Goal: Complete application form: Complete application form

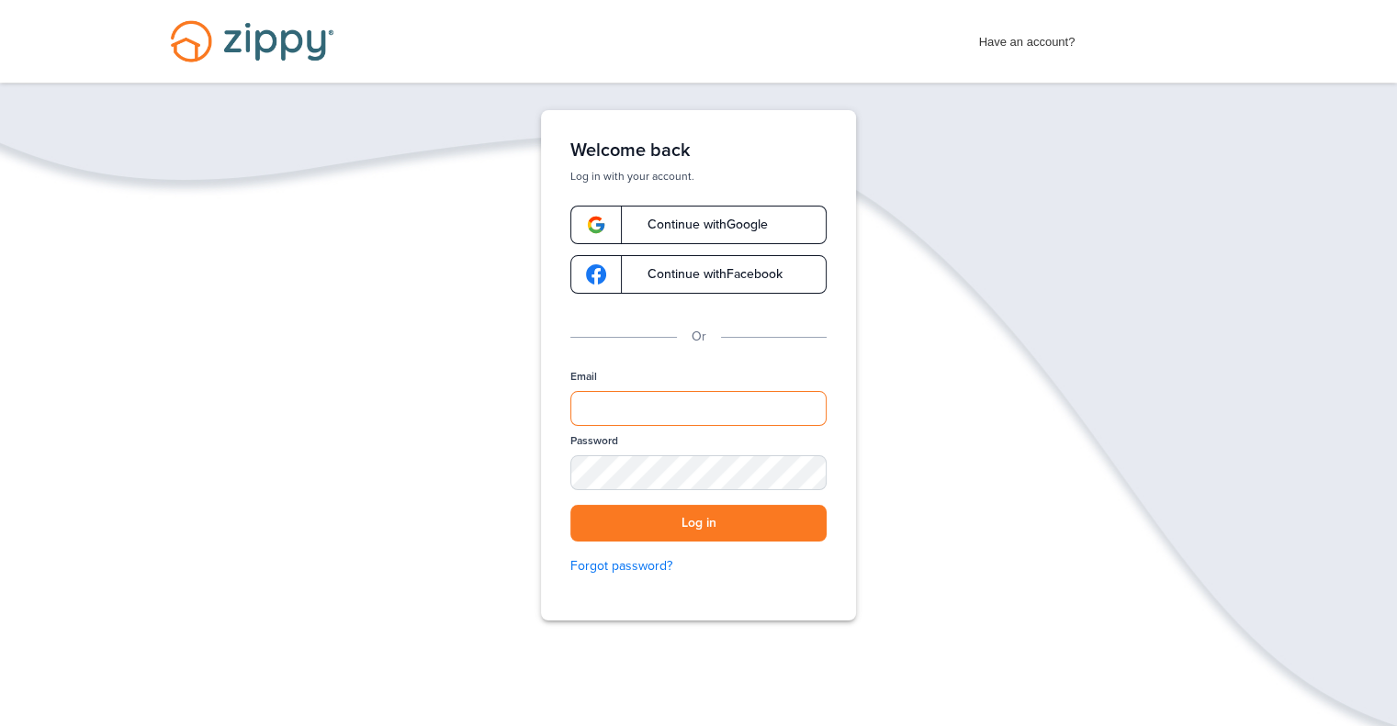
type input "**********"
click at [826, 538] on div at bounding box center [663, 593] width 377 height 209
click at [794, 519] on button "Log in" at bounding box center [698, 524] width 256 height 38
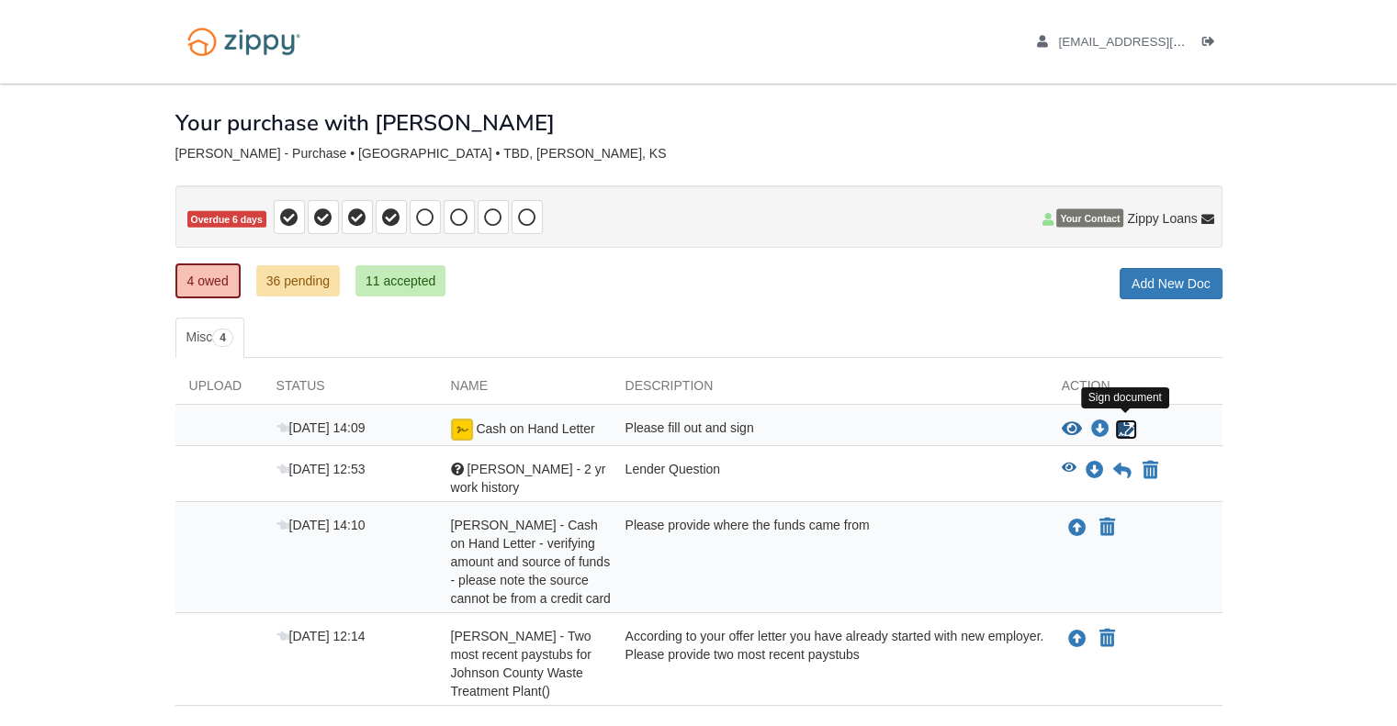
click at [1124, 425] on icon "Sign Form" at bounding box center [1126, 430] width 20 height 18
click at [1091, 473] on icon "Download Mary Harleman - 2 yr work history" at bounding box center [1094, 471] width 18 height 18
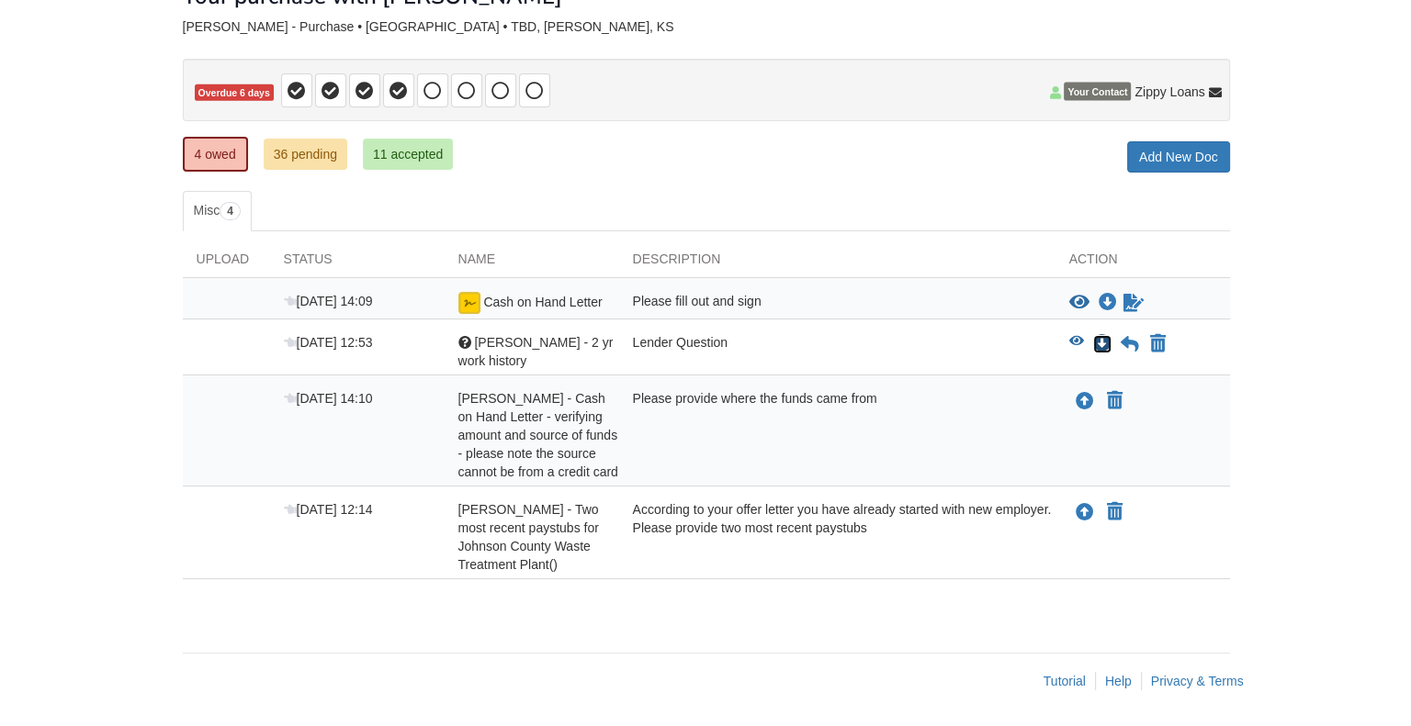
scroll to position [142, 0]
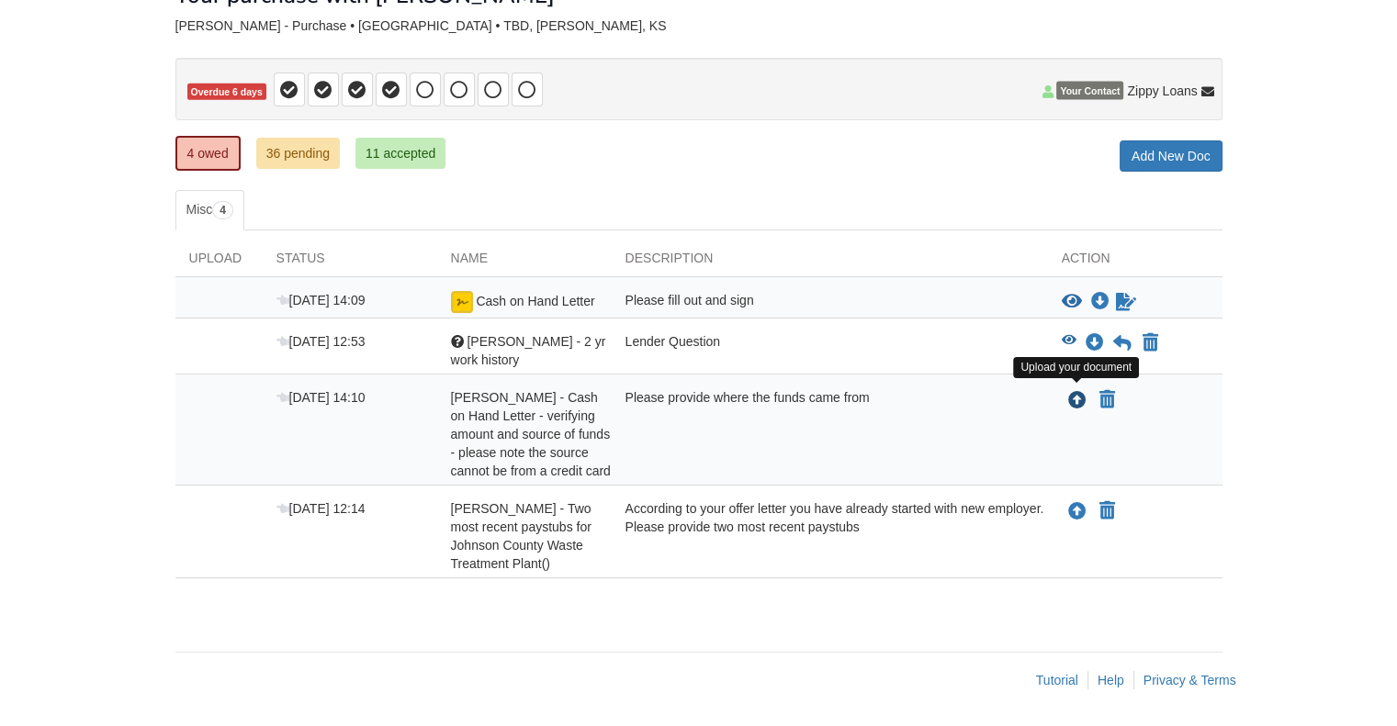
click at [1080, 392] on icon "Upload RAYMOND HARLEMAN - Cash on Hand Letter - verifying amount and source of …" at bounding box center [1077, 401] width 18 height 18
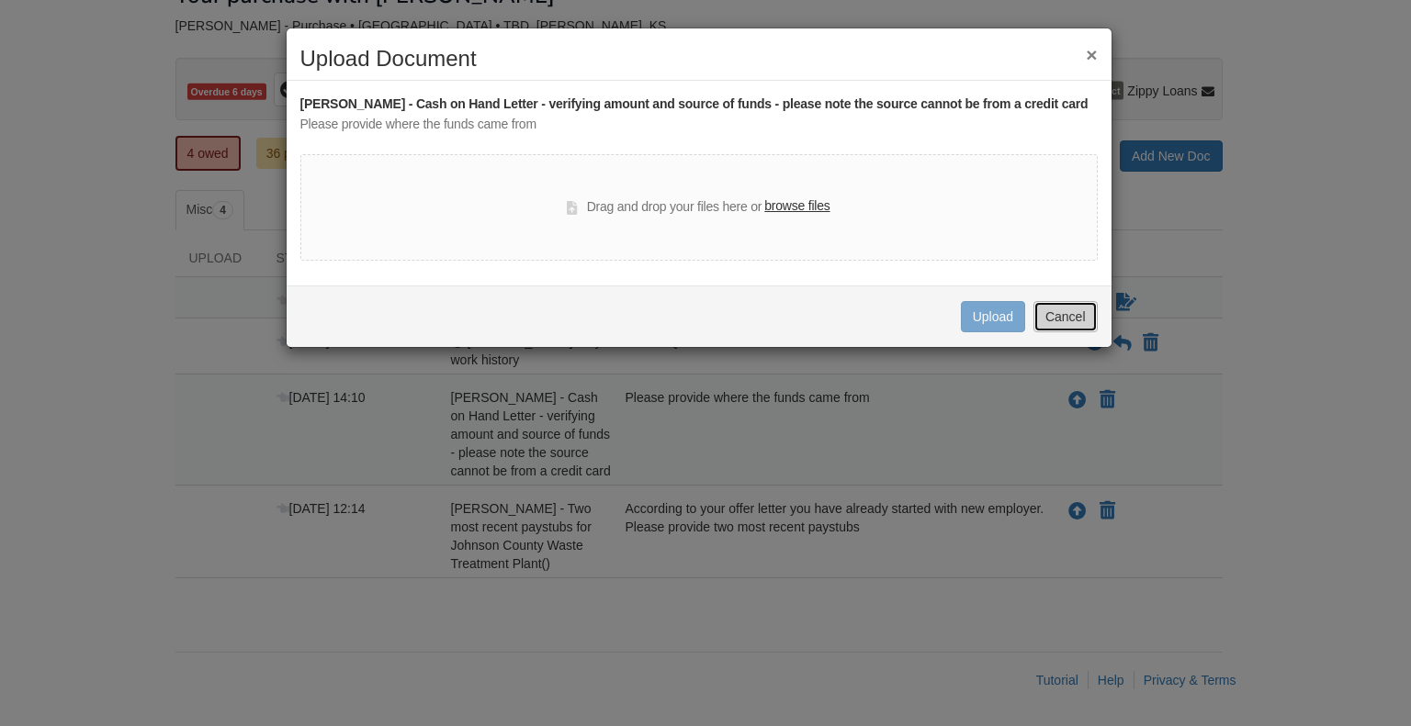
click at [1074, 332] on button "Cancel" at bounding box center [1065, 316] width 64 height 31
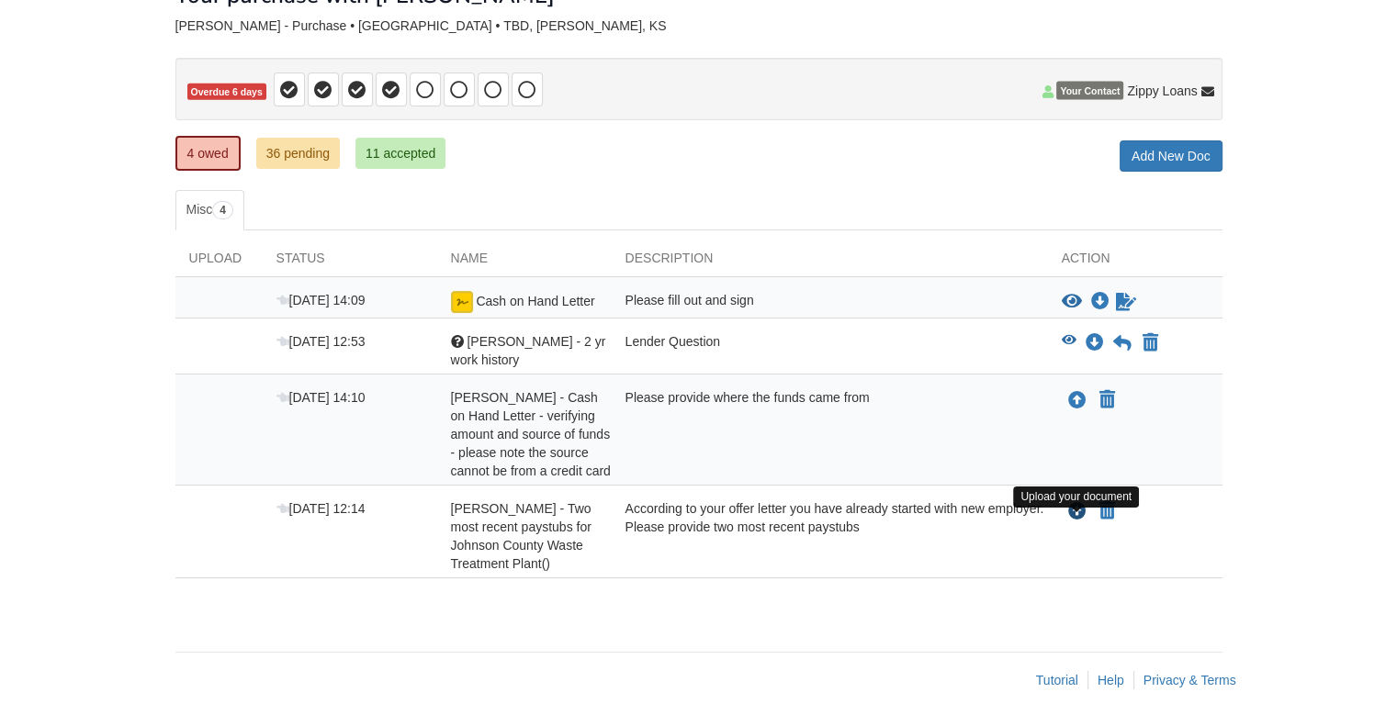
click at [1076, 505] on icon "Upload RAYMOND HARLEMAN - Two most recent paystubs for Johnson County Waste Tre…" at bounding box center [1077, 512] width 18 height 18
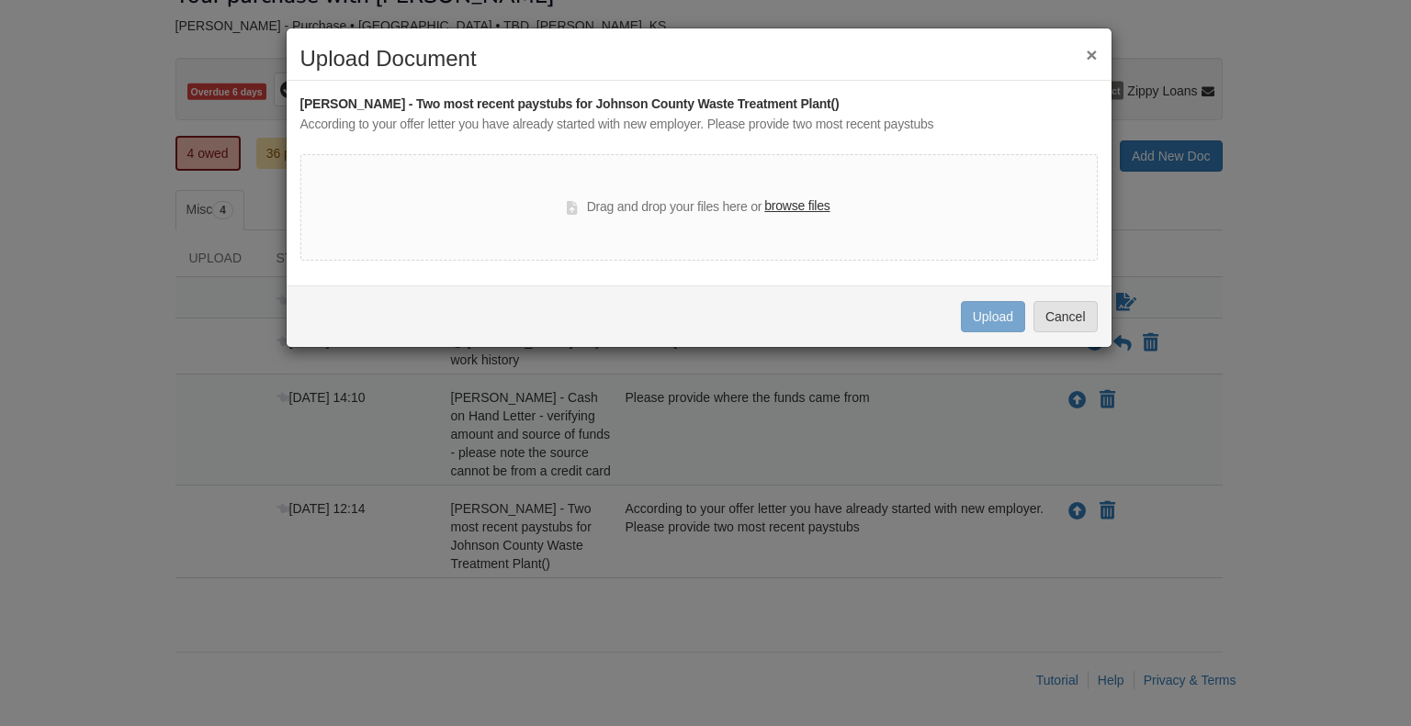
click at [788, 203] on label "browse files" at bounding box center [796, 207] width 65 height 20
click at [0, 0] on input "browse files" at bounding box center [0, 0] width 0 height 0
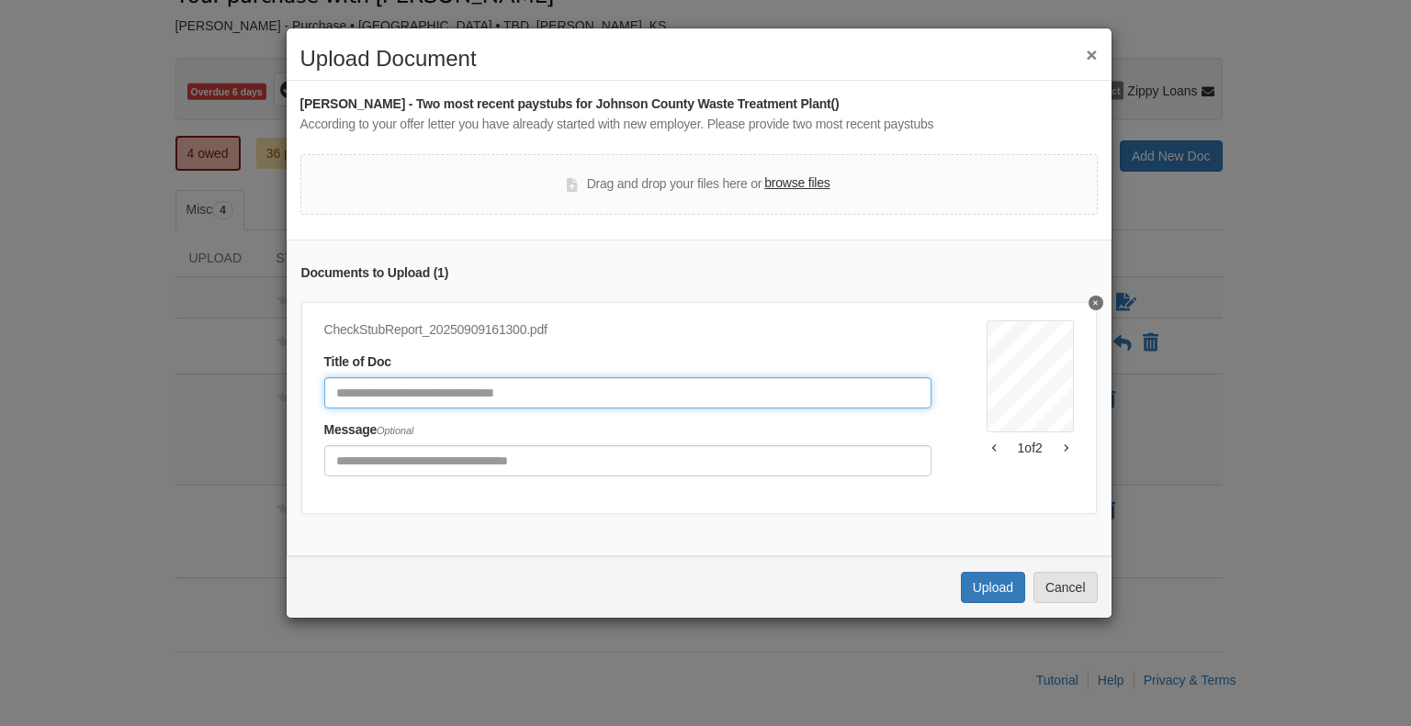
click at [487, 388] on input "Document Title" at bounding box center [627, 392] width 607 height 31
type input "********"
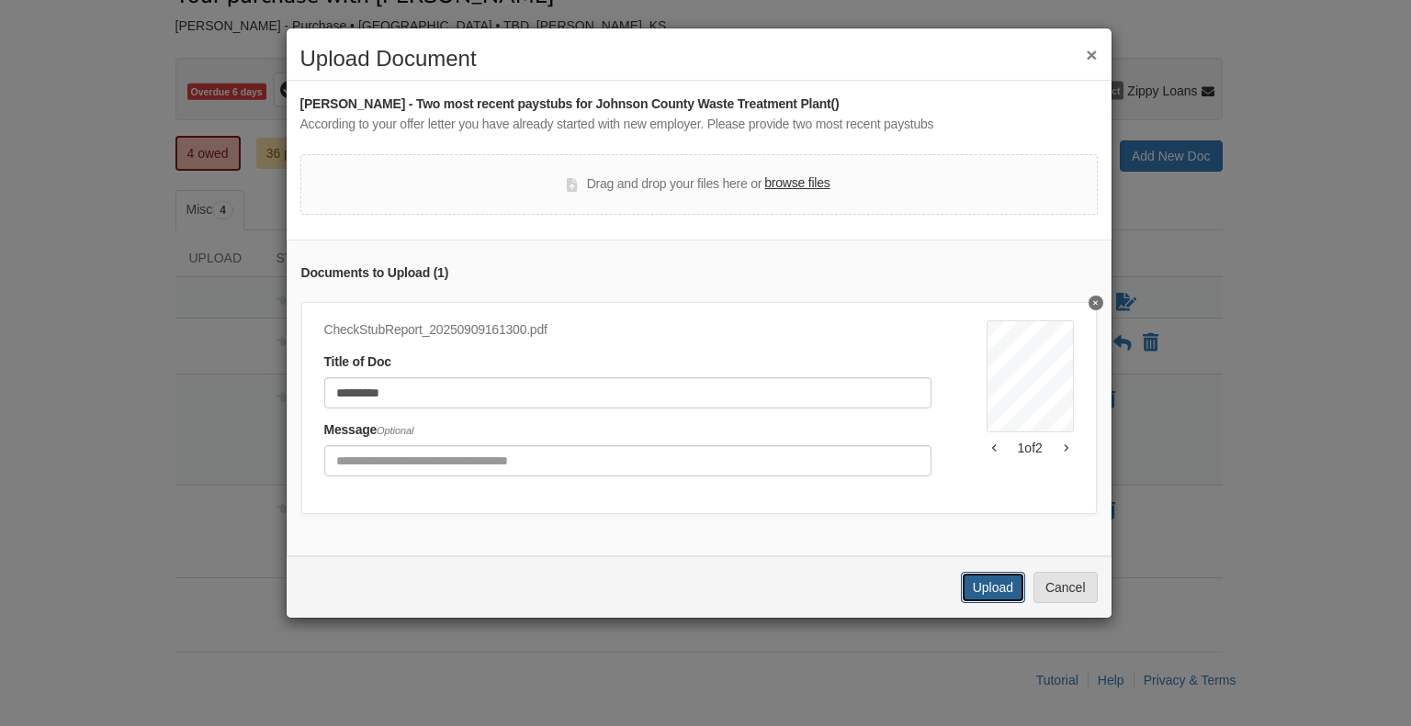
click at [980, 603] on button "Upload" at bounding box center [993, 587] width 64 height 31
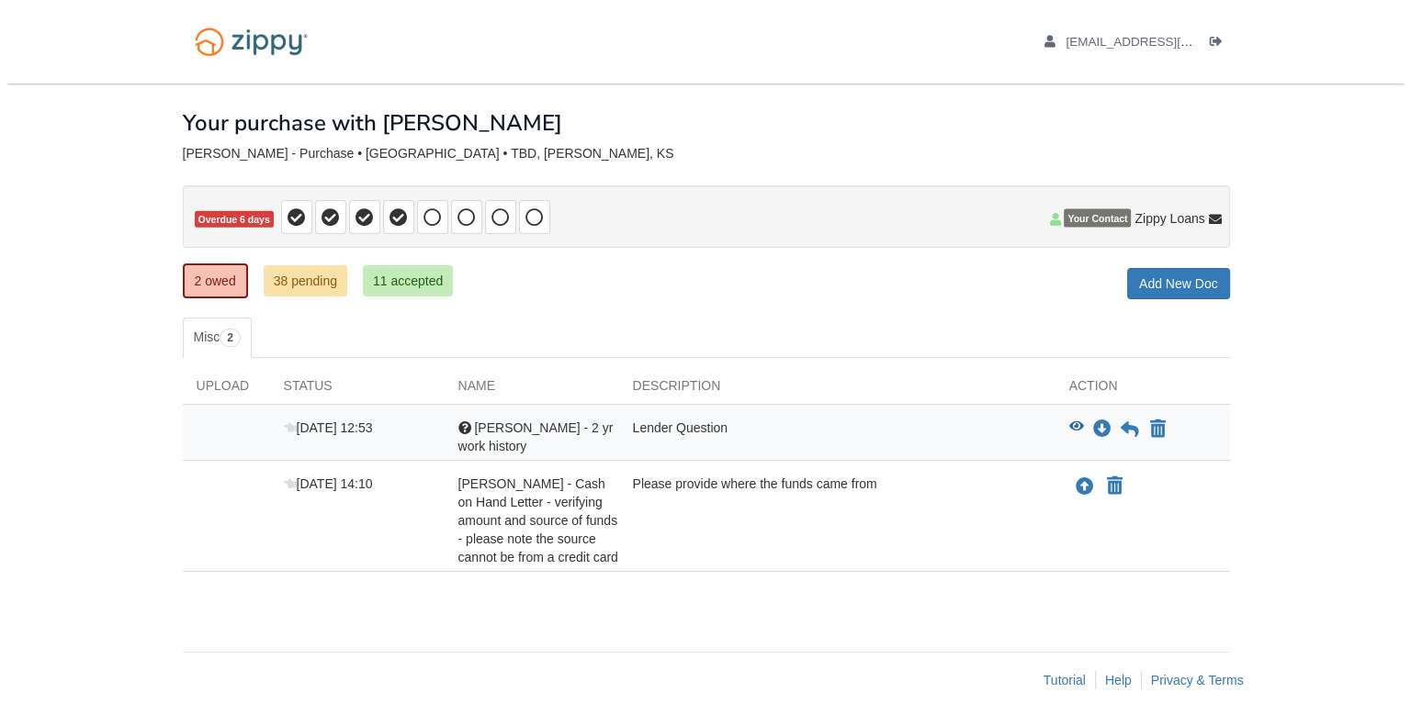
scroll to position [8, 0]
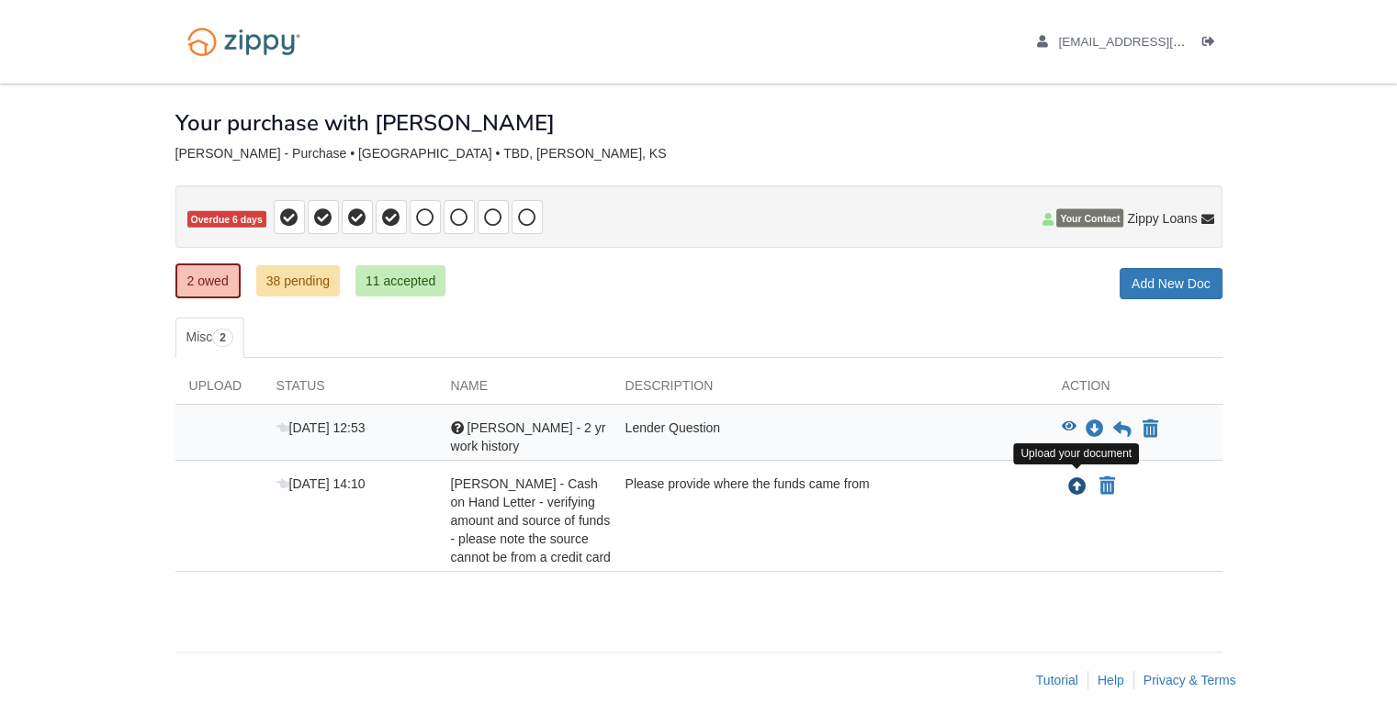
click at [1072, 480] on icon "Upload RAYMOND HARLEMAN - Cash on Hand Letter - verifying amount and source of …" at bounding box center [1077, 487] width 18 height 18
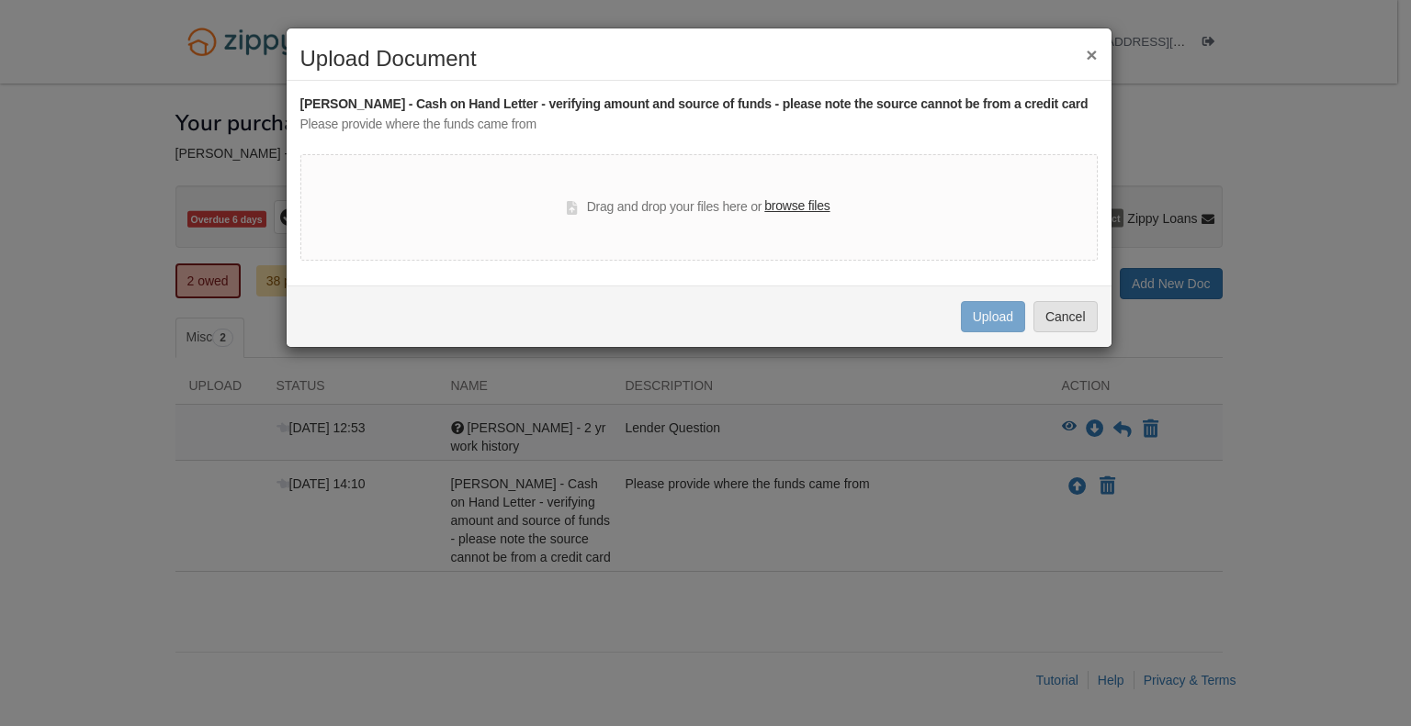
click at [810, 217] on label "browse files" at bounding box center [796, 207] width 65 height 20
click at [0, 0] on input "browse files" at bounding box center [0, 0] width 0 height 0
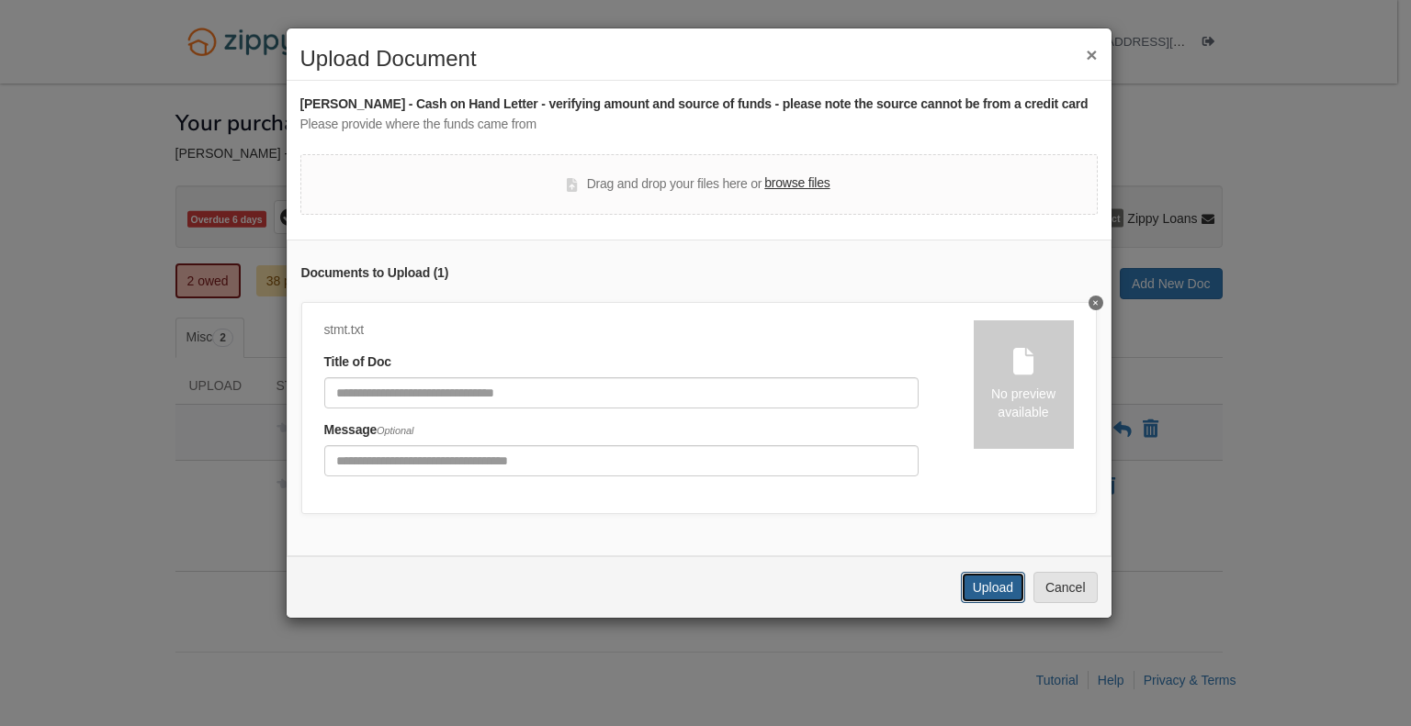
click at [994, 603] on button "Upload" at bounding box center [993, 587] width 64 height 31
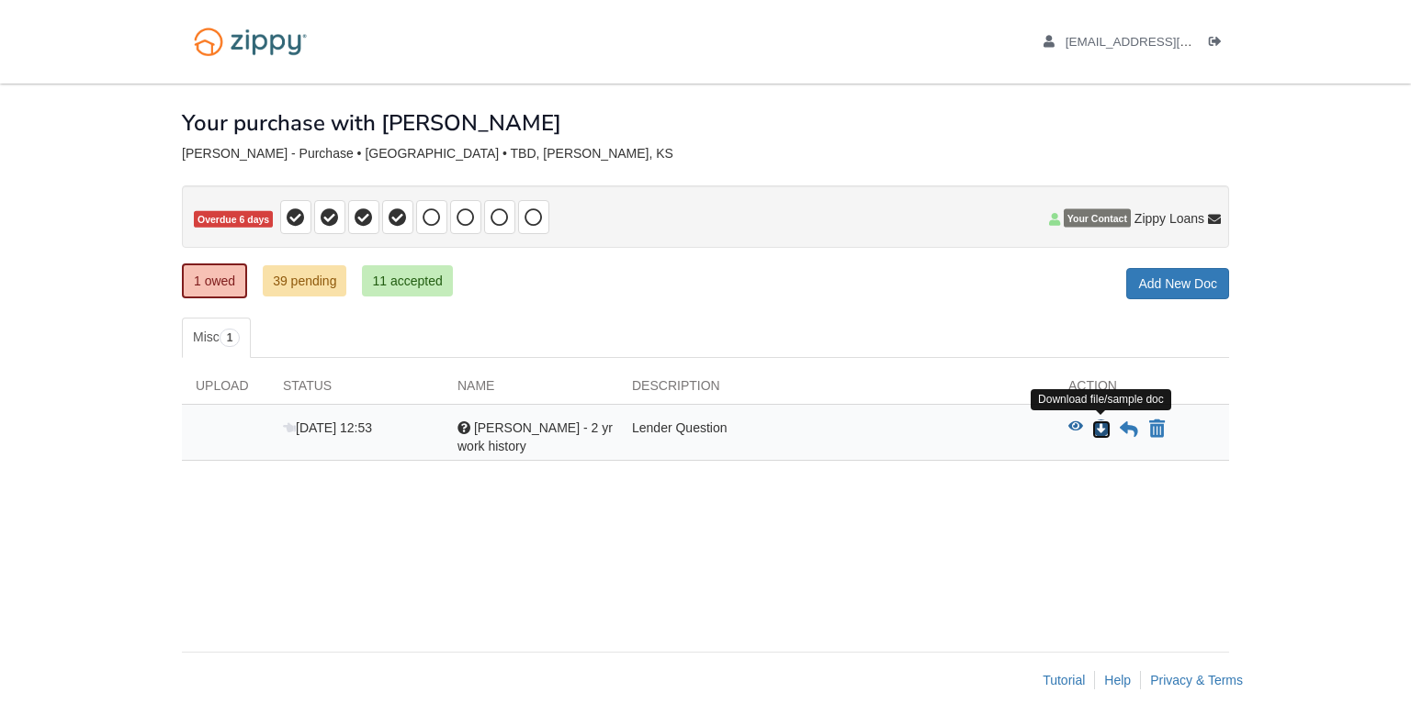
click at [1101, 429] on icon "Download Mary Harleman - 2 yr work history" at bounding box center [1101, 430] width 18 height 18
click at [1097, 422] on icon "Download Mary Harleman - 2 yr work history" at bounding box center [1101, 430] width 18 height 18
drag, startPoint x: 1311, startPoint y: 161, endPoint x: 1359, endPoint y: 224, distance: 79.3
click at [1359, 224] on body "[EMAIL_ADDRESS][DOMAIN_NAME] Logout" at bounding box center [705, 363] width 1411 height 726
click at [457, 425] on div at bounding box center [463, 428] width 13 height 13
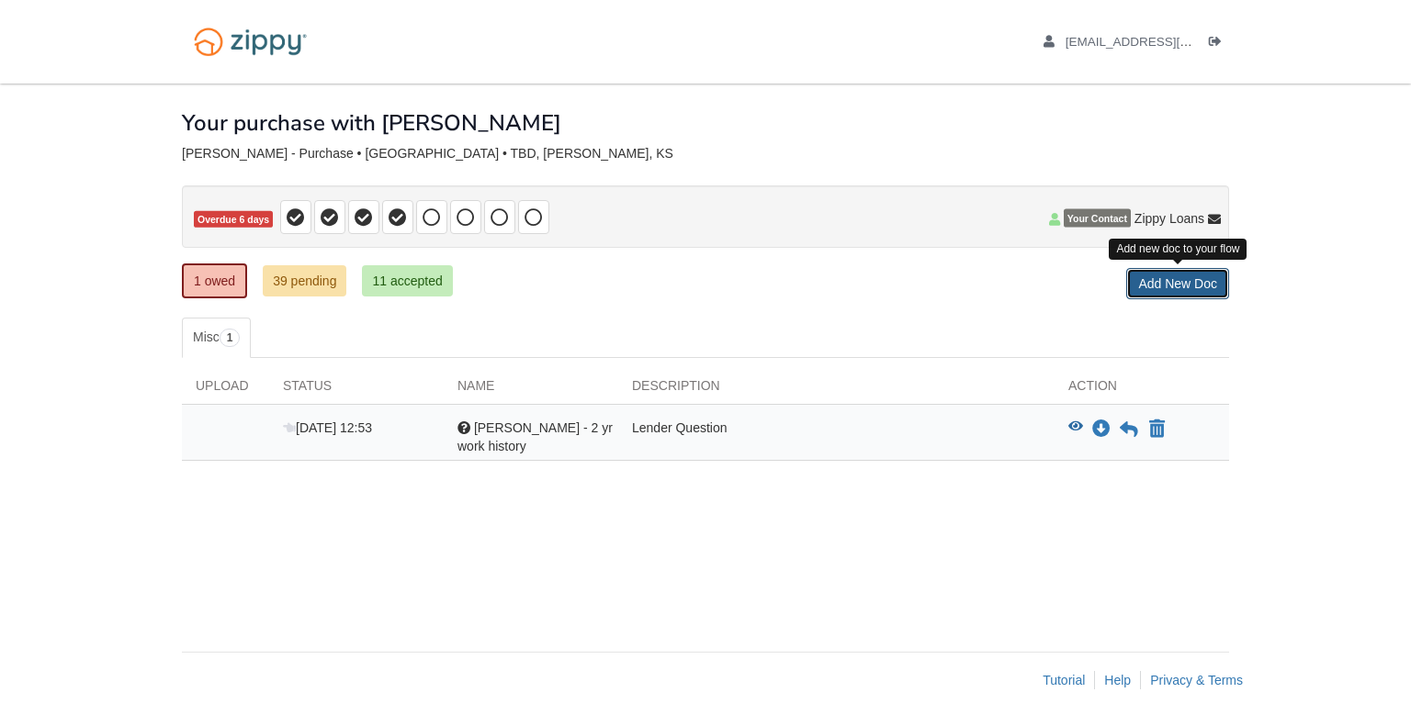
click at [1179, 286] on link "Add New Doc" at bounding box center [1177, 283] width 103 height 31
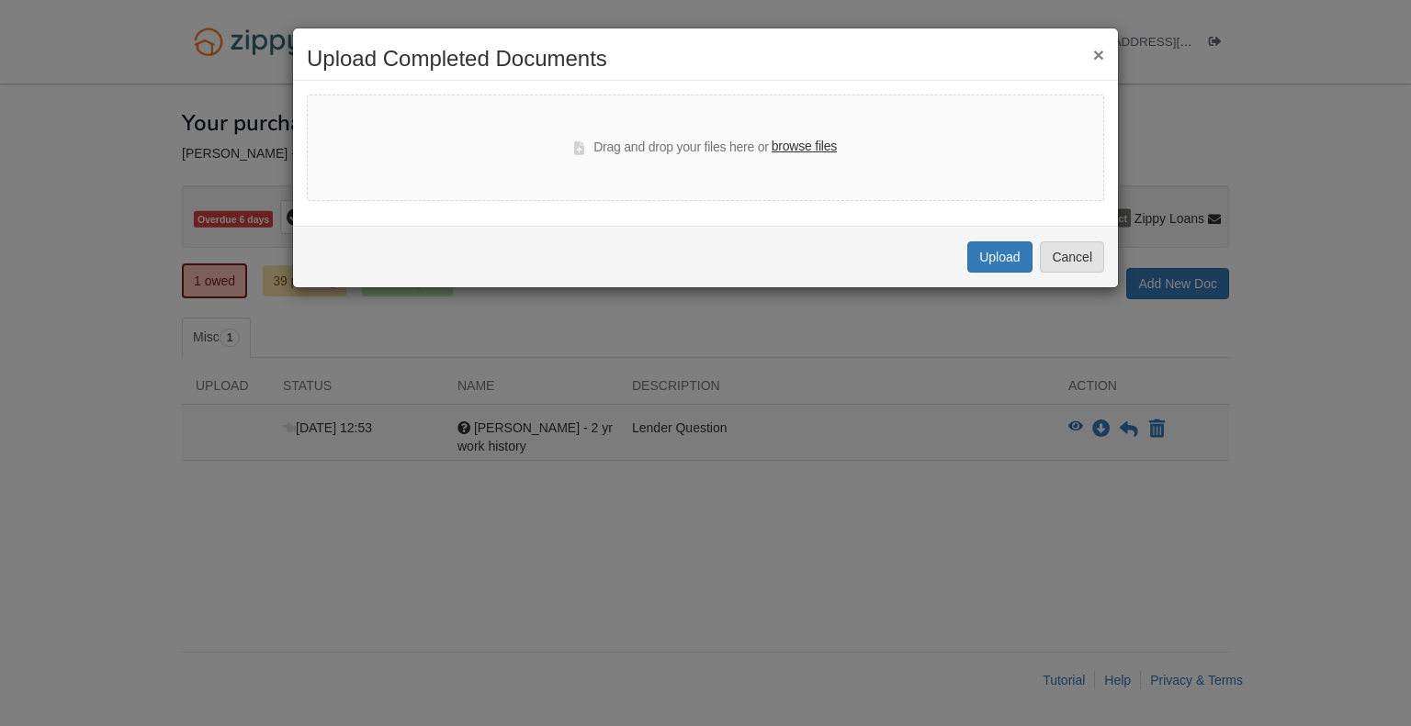
click at [815, 150] on label "browse files" at bounding box center [803, 147] width 65 height 20
click at [0, 0] on input "browse files" at bounding box center [0, 0] width 0 height 0
select select "****"
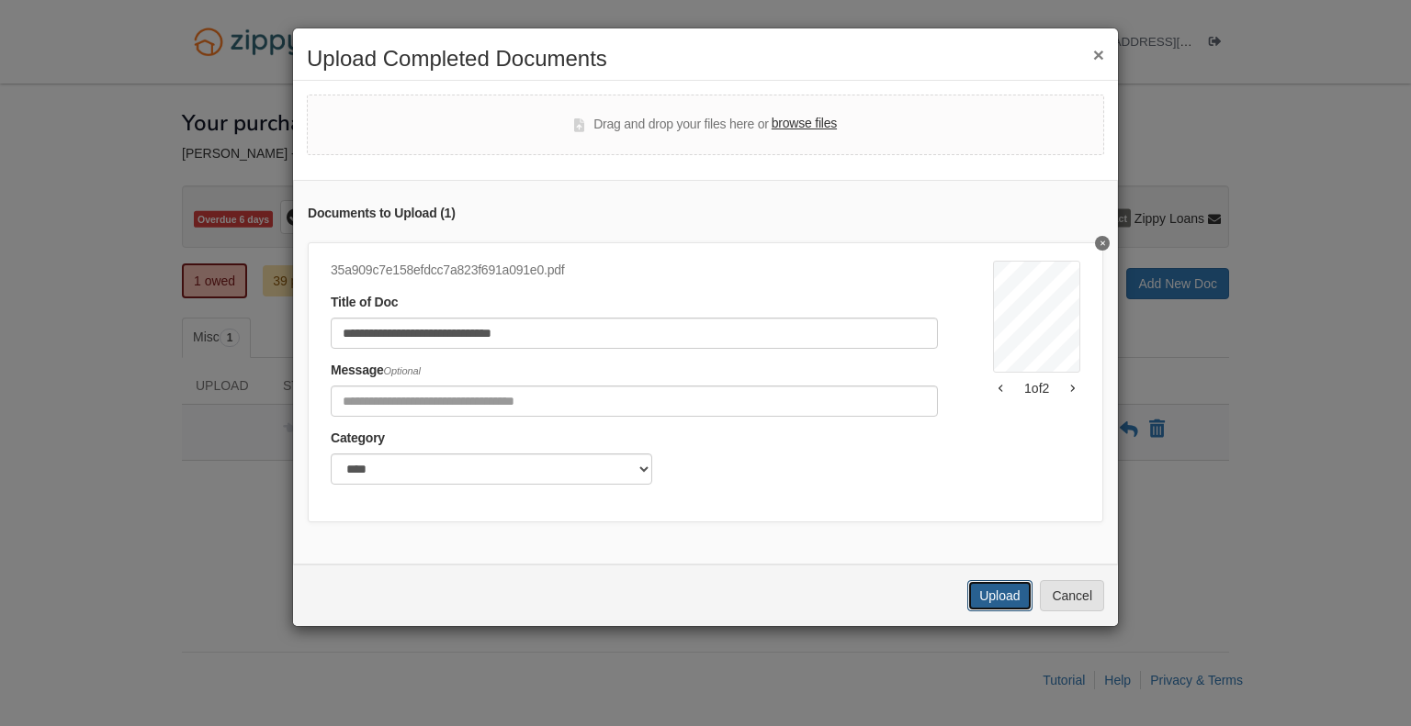
click at [993, 602] on button "Upload" at bounding box center [999, 595] width 64 height 31
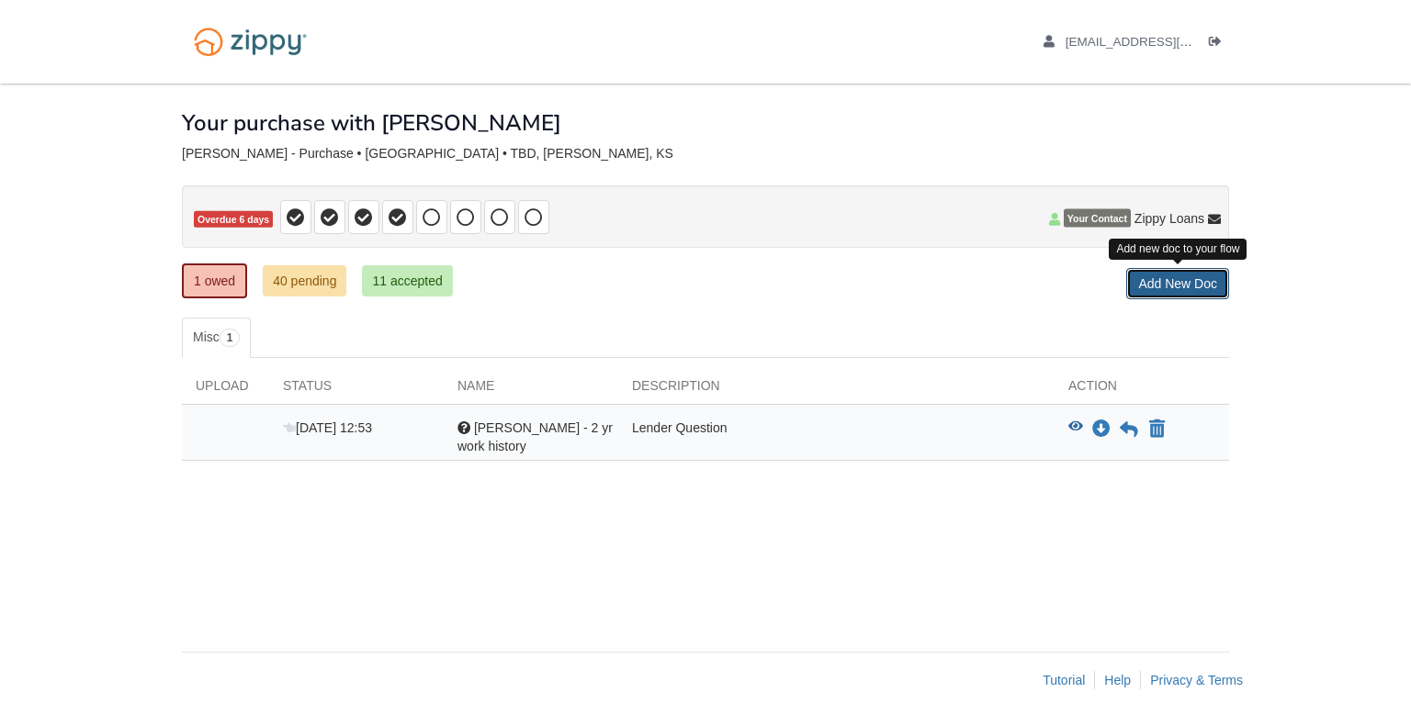
click at [1187, 282] on link "Add New Doc" at bounding box center [1177, 283] width 103 height 31
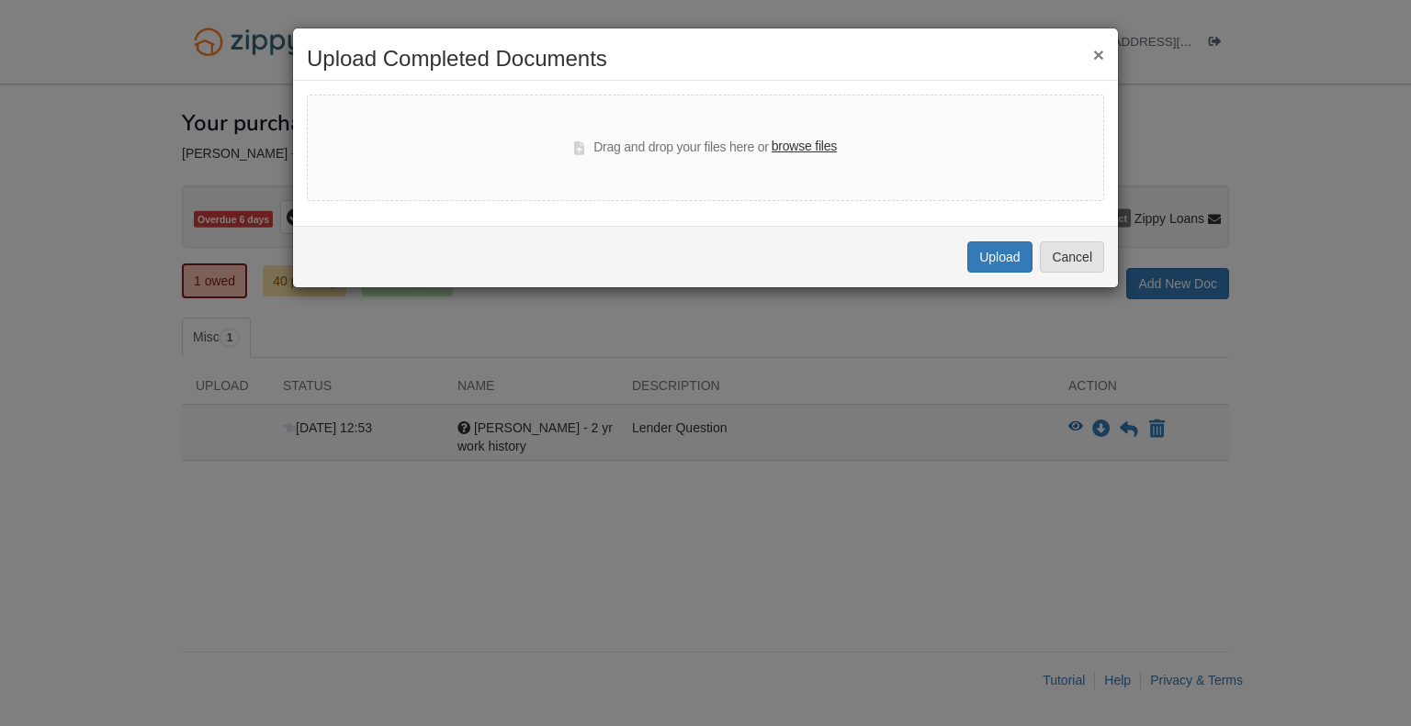
click at [785, 142] on label "browse files" at bounding box center [803, 147] width 65 height 20
click at [0, 0] on input "browse files" at bounding box center [0, 0] width 0 height 0
select select "****"
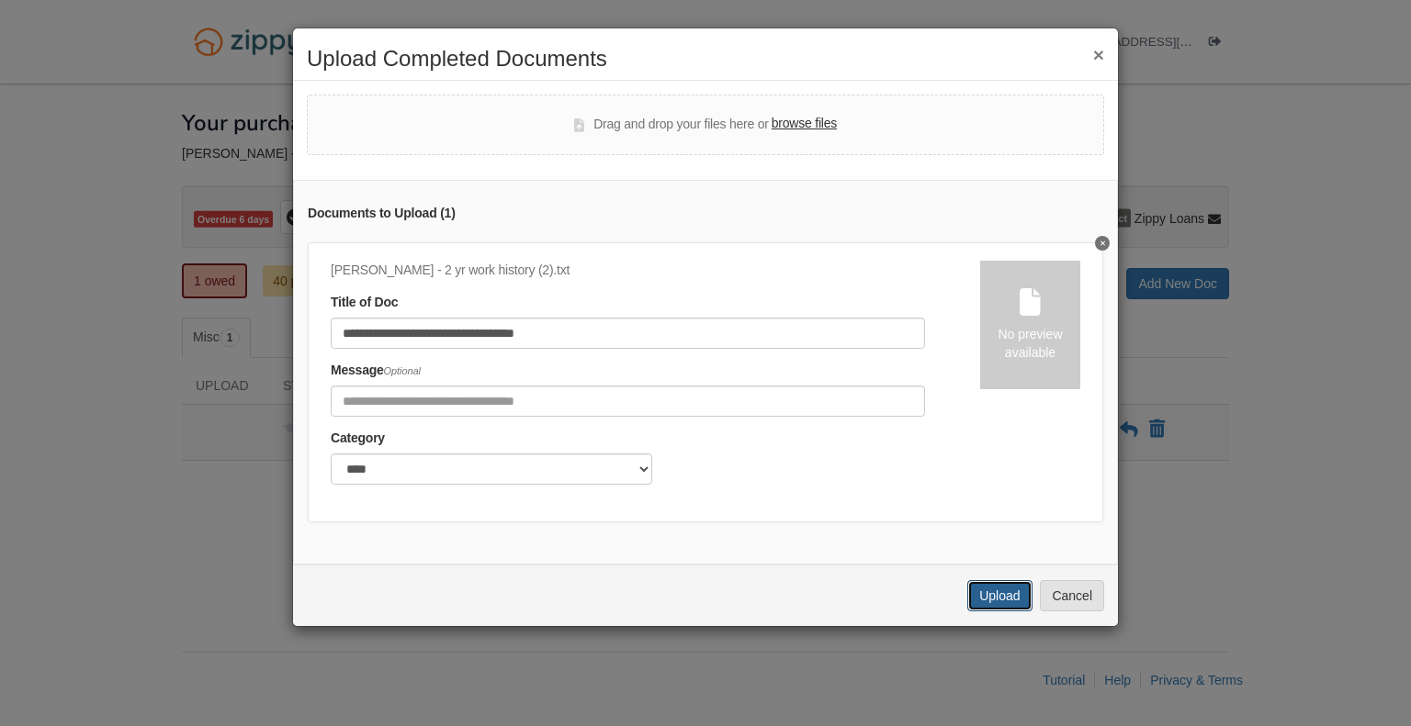
click at [988, 612] on button "Upload" at bounding box center [999, 595] width 64 height 31
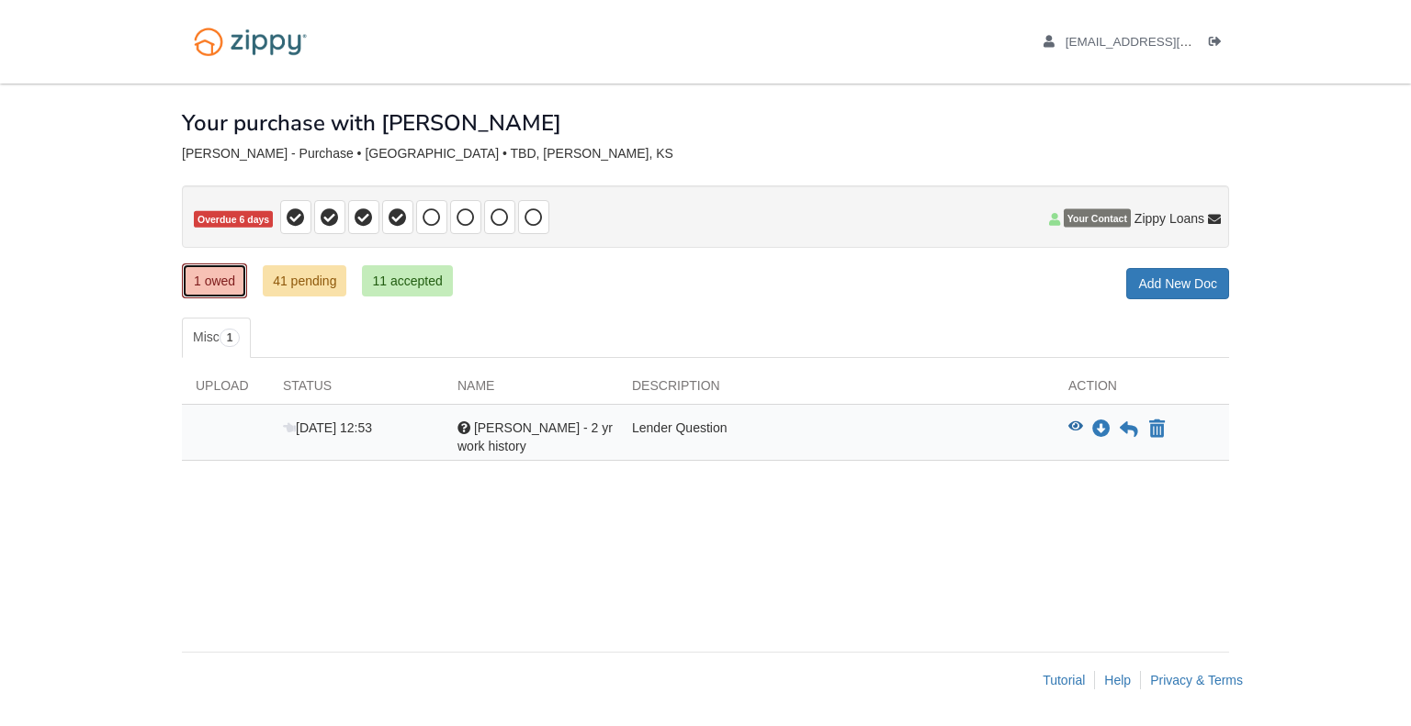
click at [206, 279] on link "1 owed" at bounding box center [214, 281] width 65 height 35
click at [1095, 426] on icon "Download Mary Harleman - 2 yr work history" at bounding box center [1101, 430] width 18 height 18
click at [1153, 433] on icon "Declare Mary Harleman - 2 yr work history not applicable" at bounding box center [1157, 430] width 16 height 18
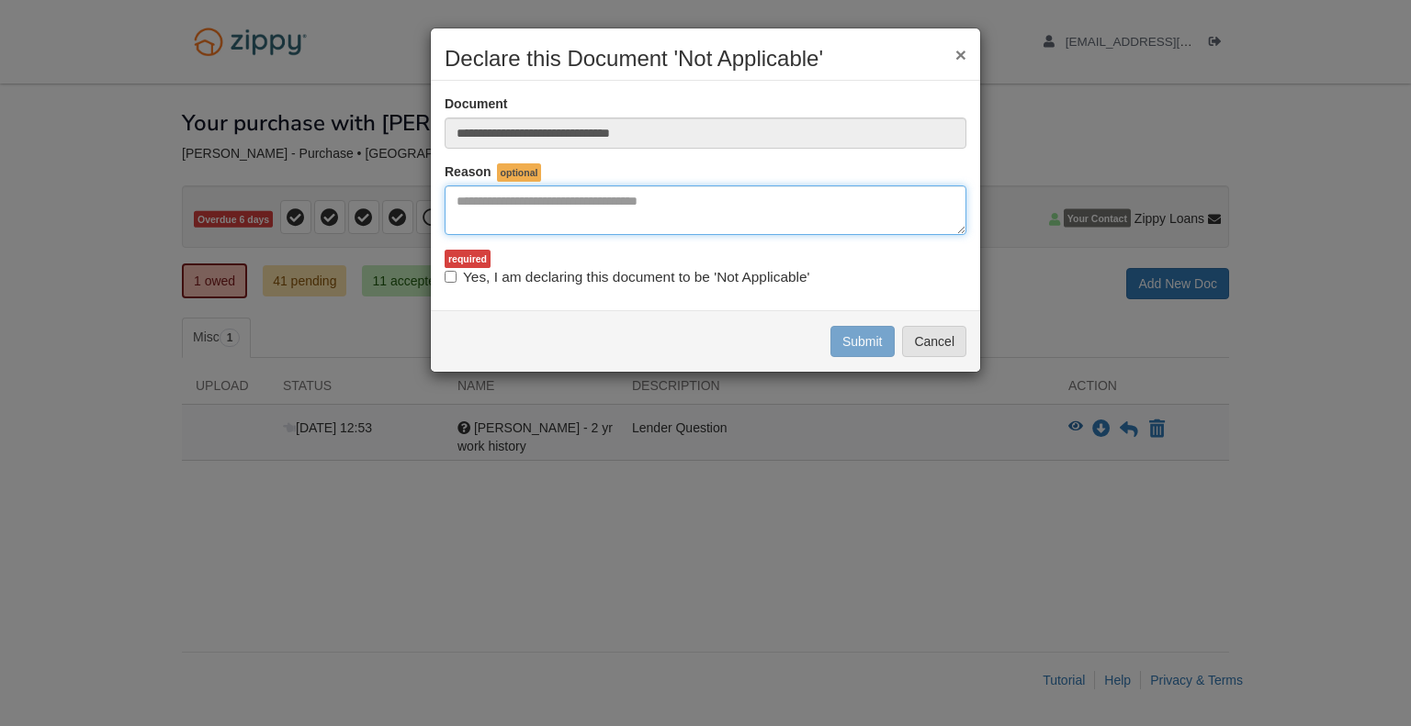
click at [457, 207] on textarea "Reasons Why" at bounding box center [705, 210] width 522 height 50
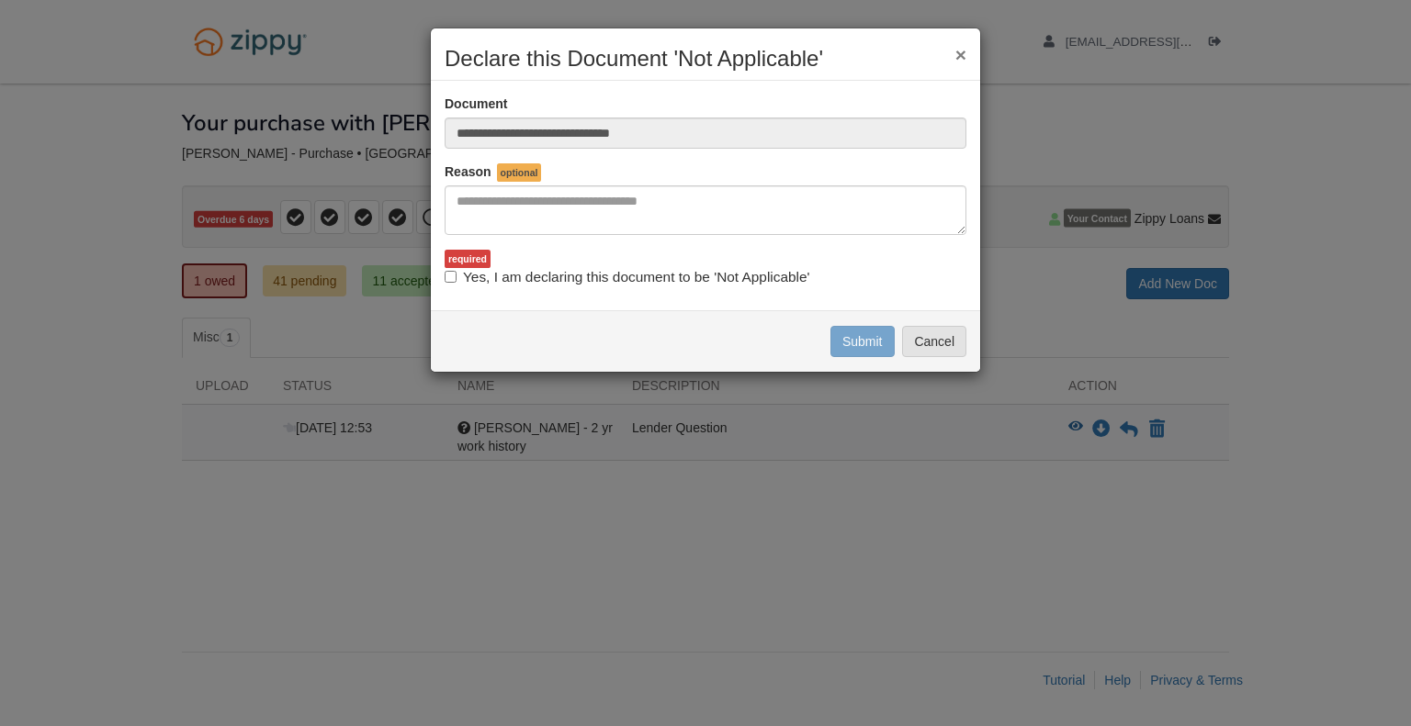
drag, startPoint x: 457, startPoint y: 207, endPoint x: 959, endPoint y: 54, distance: 524.1
click at [959, 54] on button "×" at bounding box center [960, 54] width 11 height 19
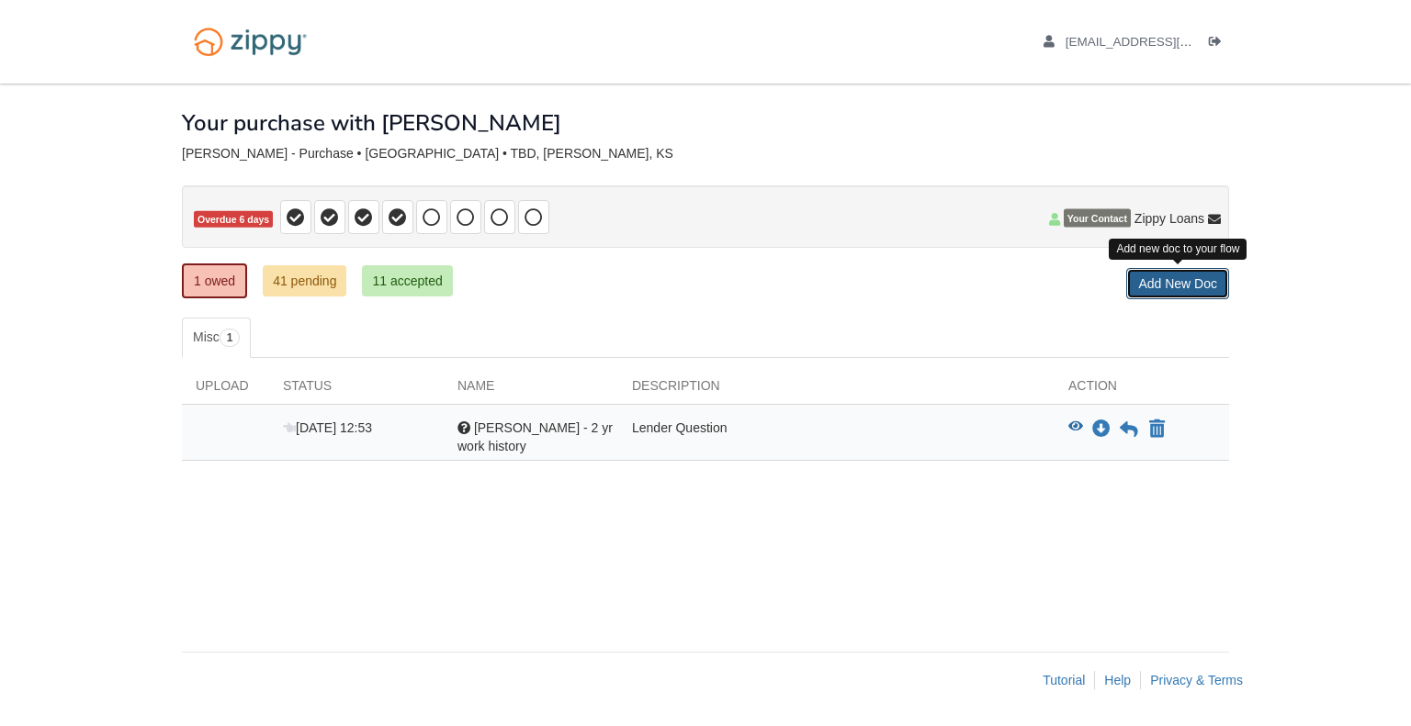
click at [1172, 278] on link "Add New Doc" at bounding box center [1177, 283] width 103 height 31
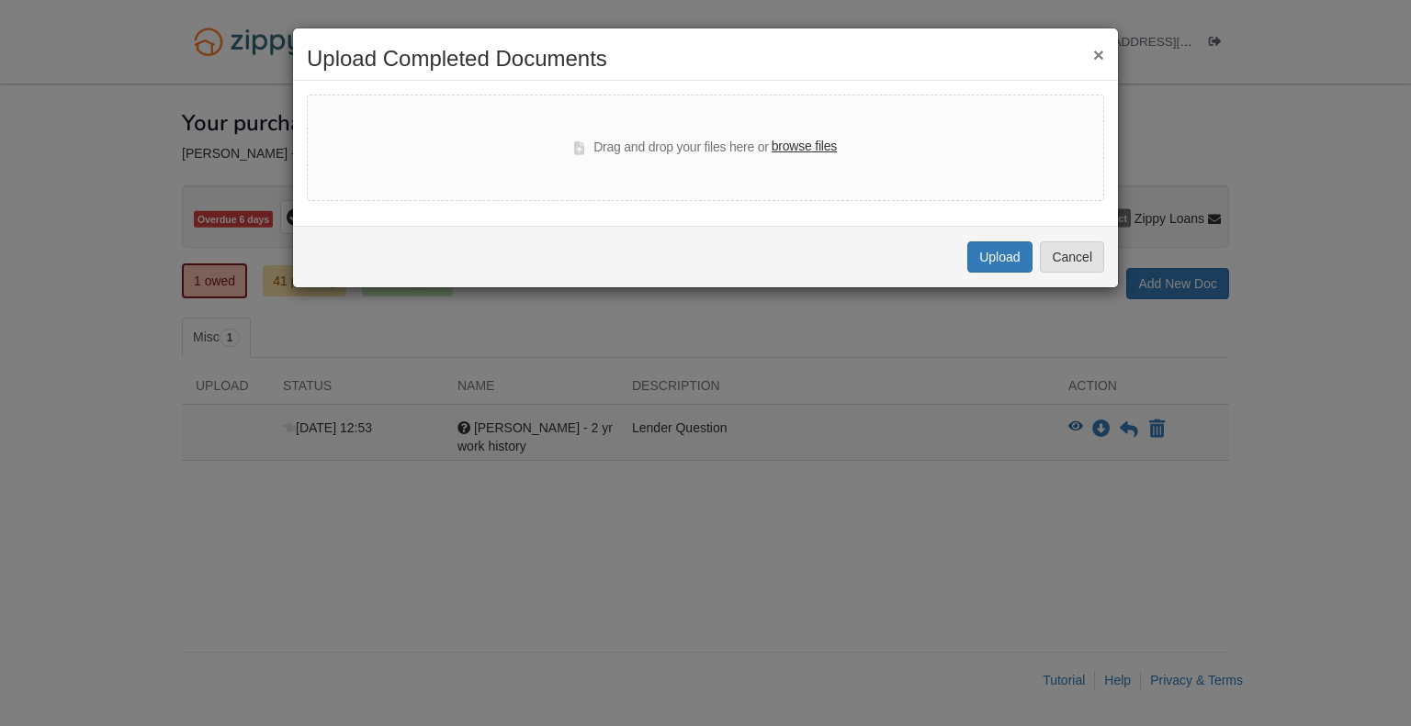
click at [796, 141] on label "browse files" at bounding box center [803, 147] width 65 height 20
click at [0, 0] on input "browse files" at bounding box center [0, 0] width 0 height 0
click at [1097, 58] on button "×" at bounding box center [1098, 54] width 11 height 19
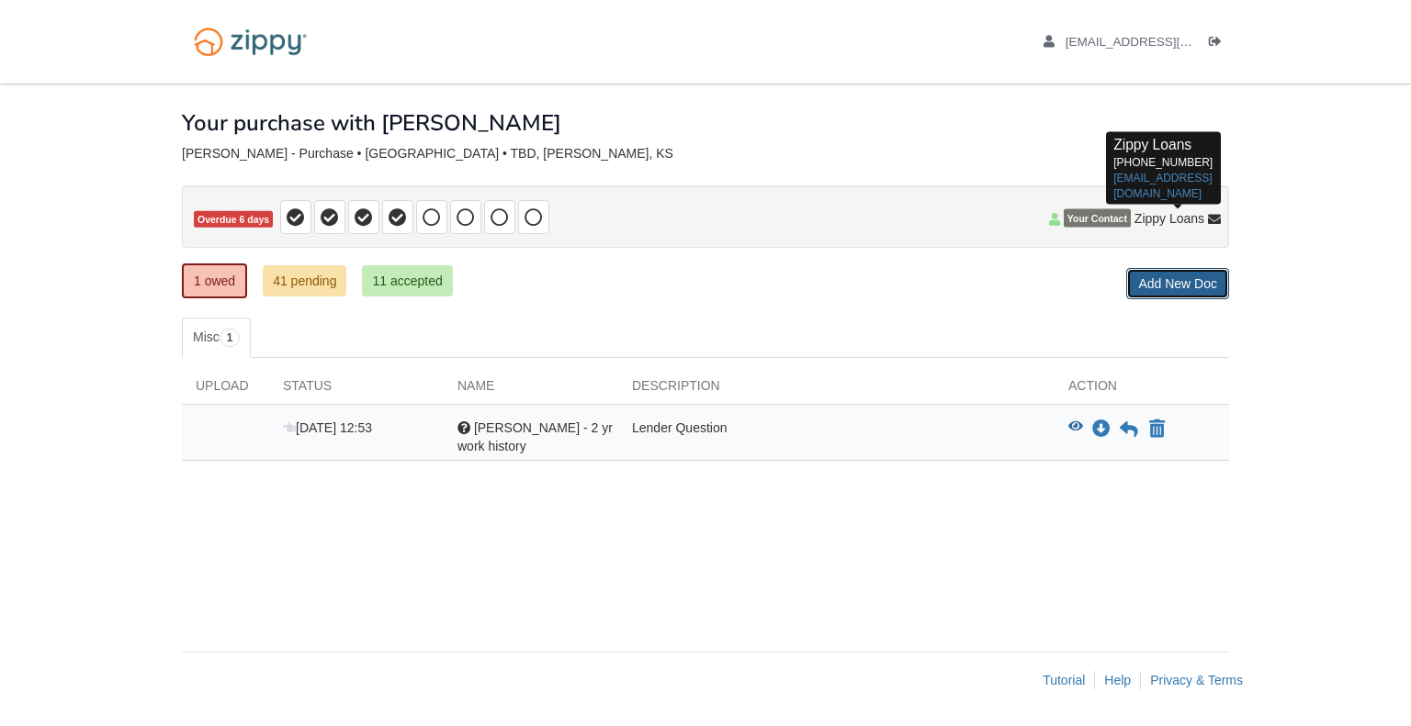
click at [1179, 288] on link "Add New Doc" at bounding box center [1177, 283] width 103 height 31
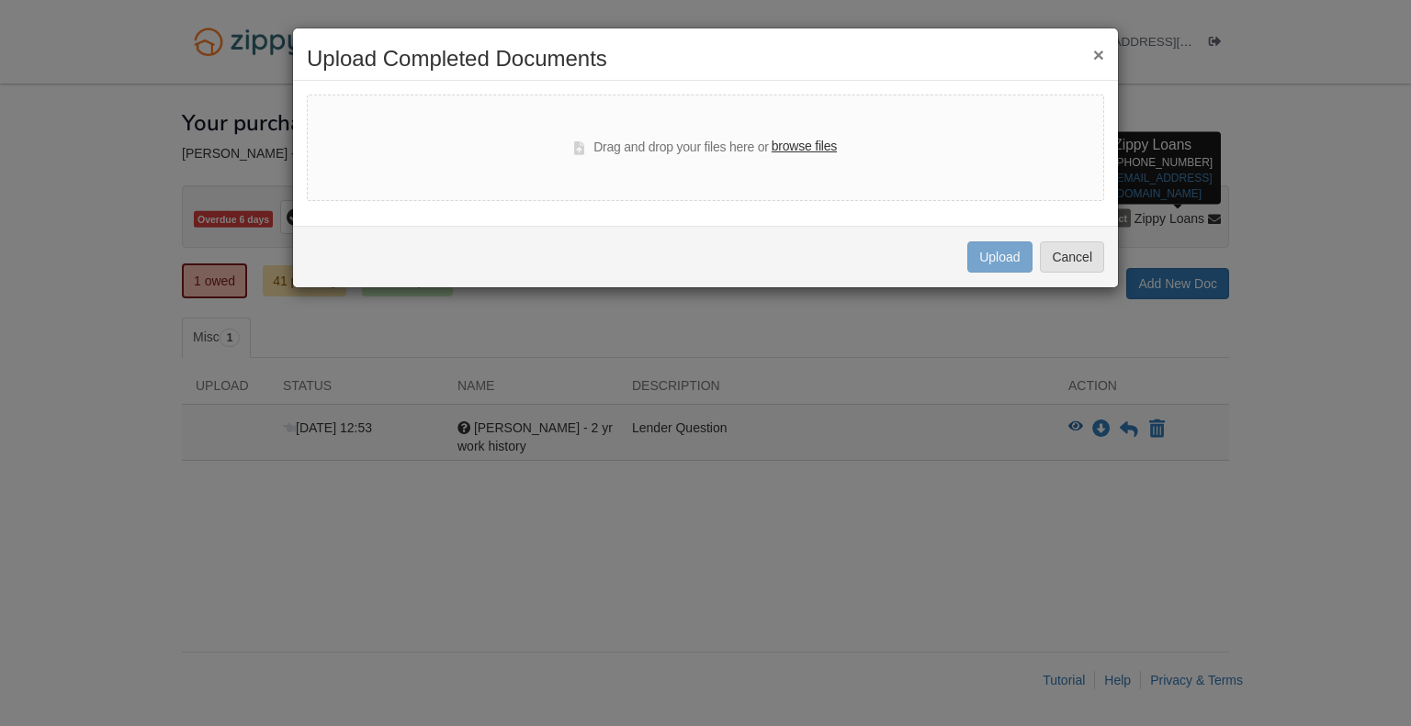
click at [793, 139] on label "browse files" at bounding box center [803, 147] width 65 height 20
click at [0, 0] on input "browse files" at bounding box center [0, 0] width 0 height 0
select select "****"
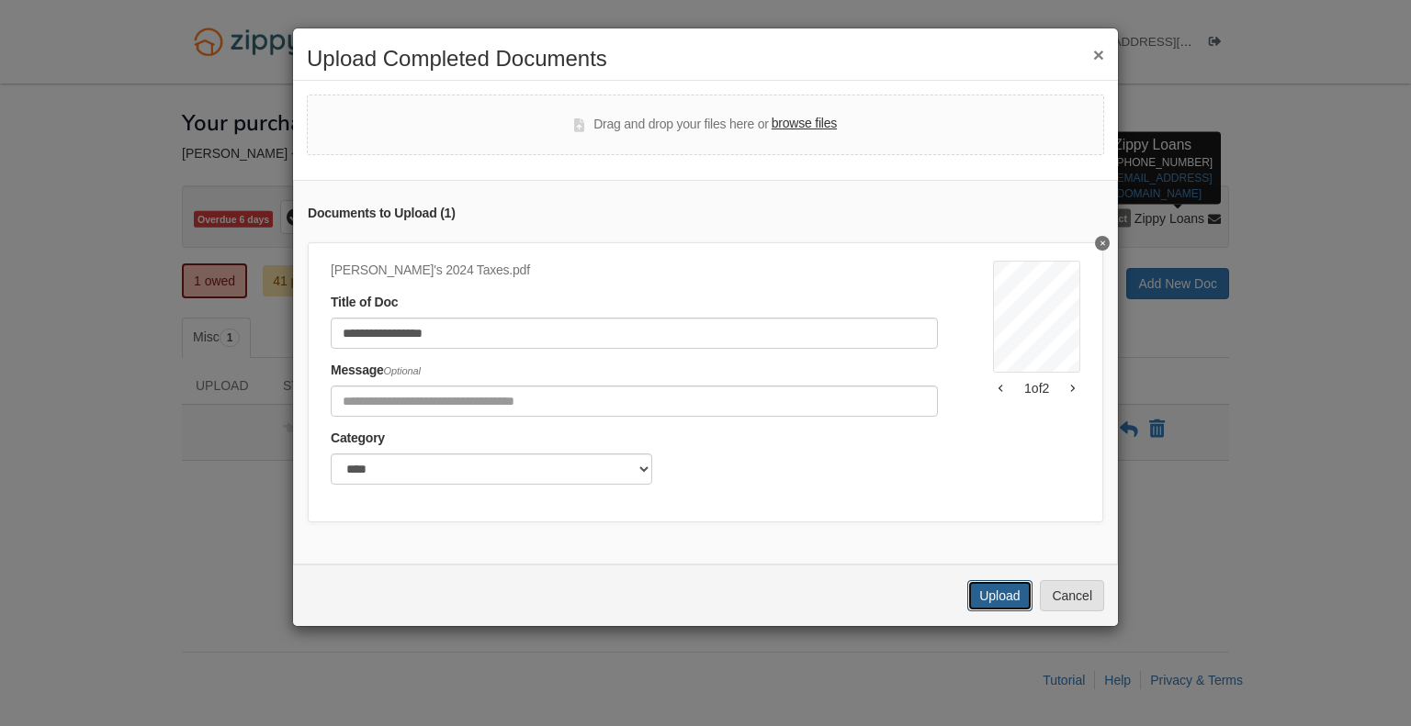
click at [995, 605] on button "Upload" at bounding box center [999, 595] width 64 height 31
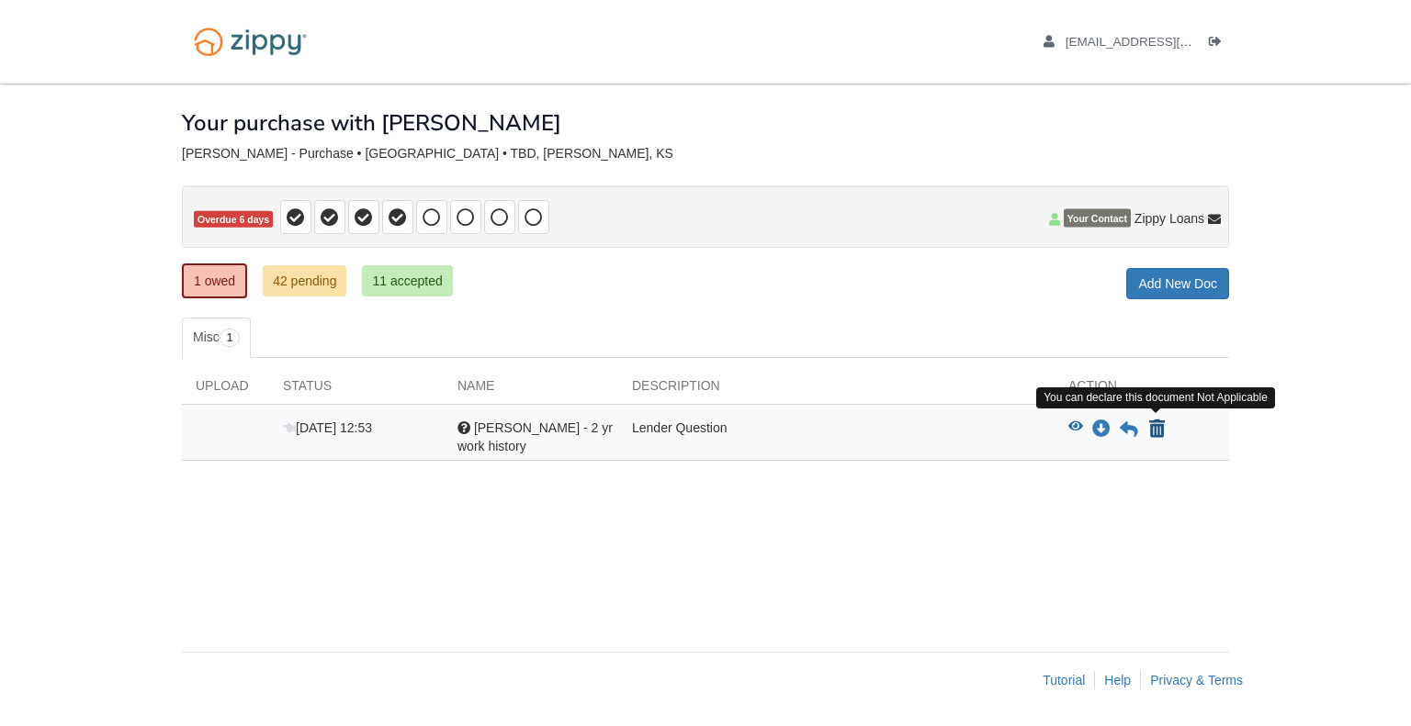
click at [1153, 435] on icon "Declare Mary Harleman - 2 yr work history not applicable" at bounding box center [1157, 430] width 16 height 18
type input "**********"
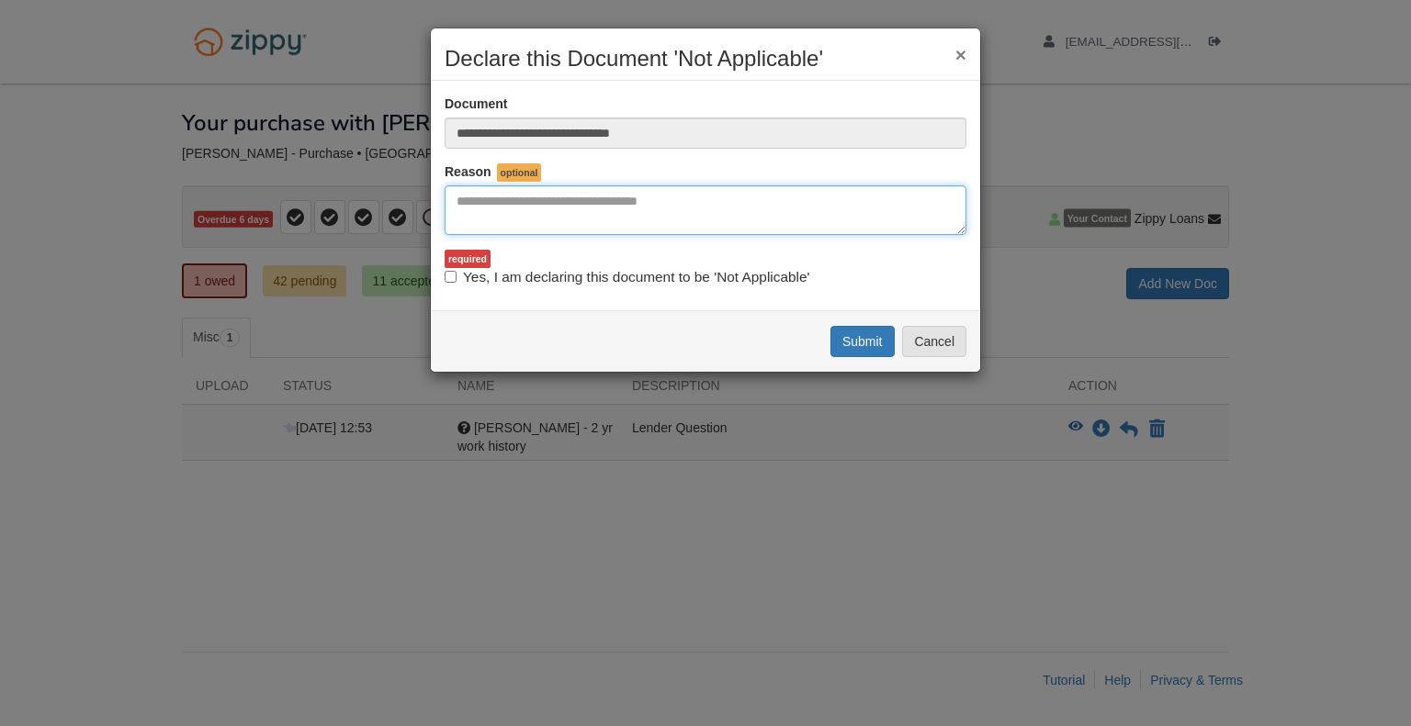
click at [467, 220] on textarea "Reasons Why" at bounding box center [705, 210] width 522 height 50
type textarea "**********"
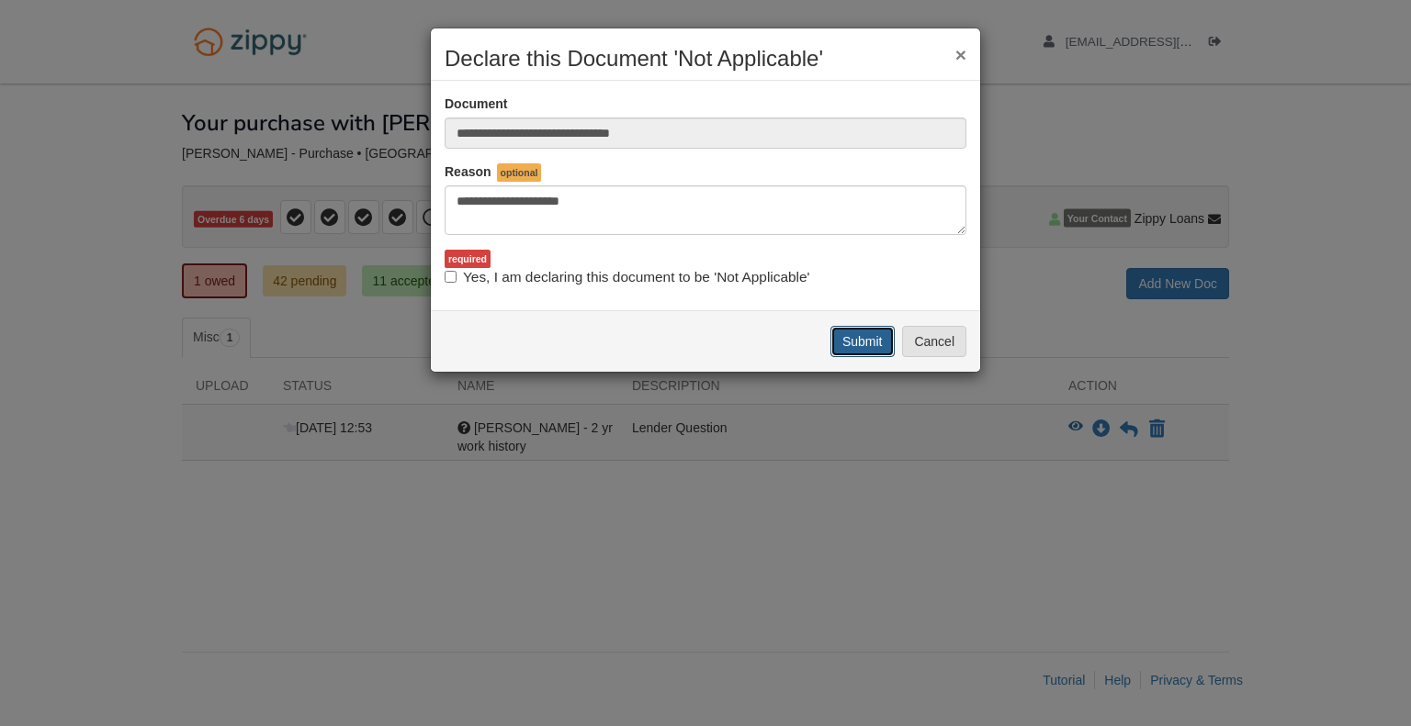
click at [845, 331] on button "Submit" at bounding box center [862, 341] width 64 height 31
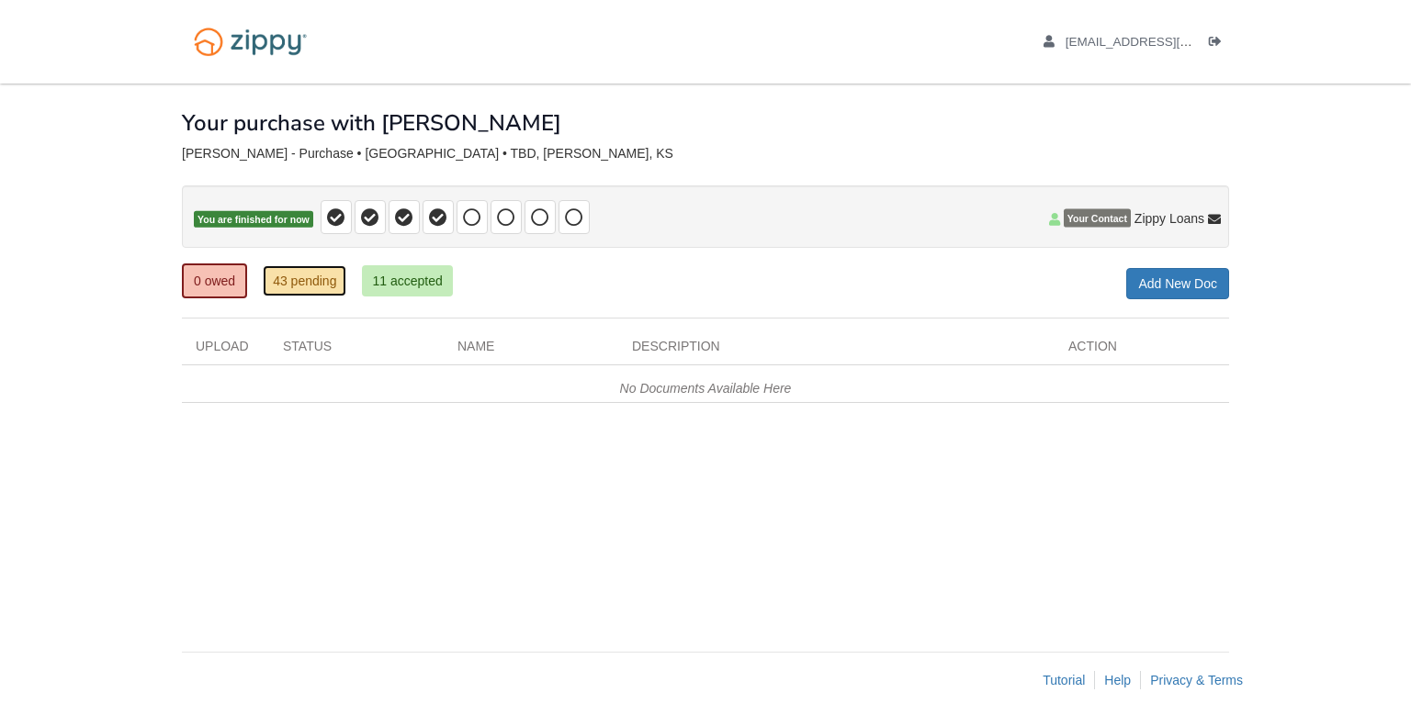
click at [310, 278] on link "43 pending" at bounding box center [305, 280] width 84 height 31
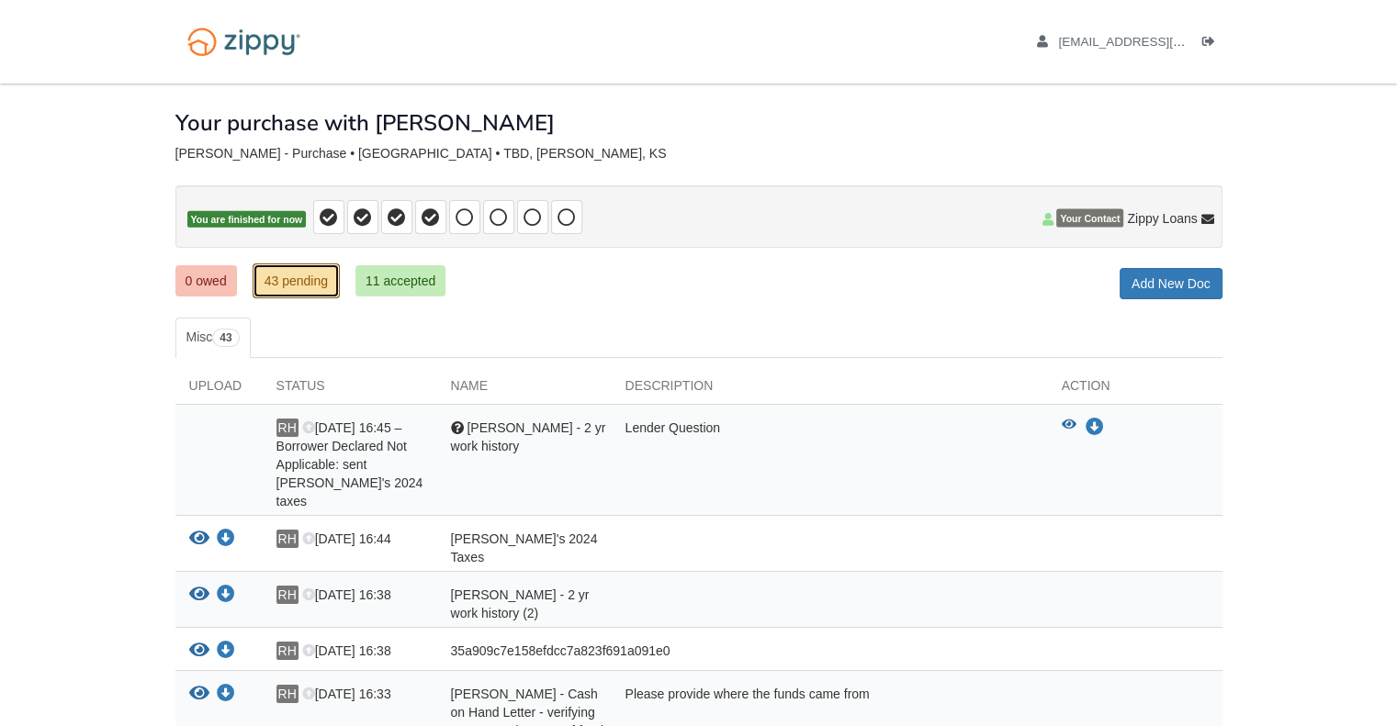
click at [299, 280] on link "43 pending" at bounding box center [296, 281] width 87 height 35
